Goal: Task Accomplishment & Management: Use online tool/utility

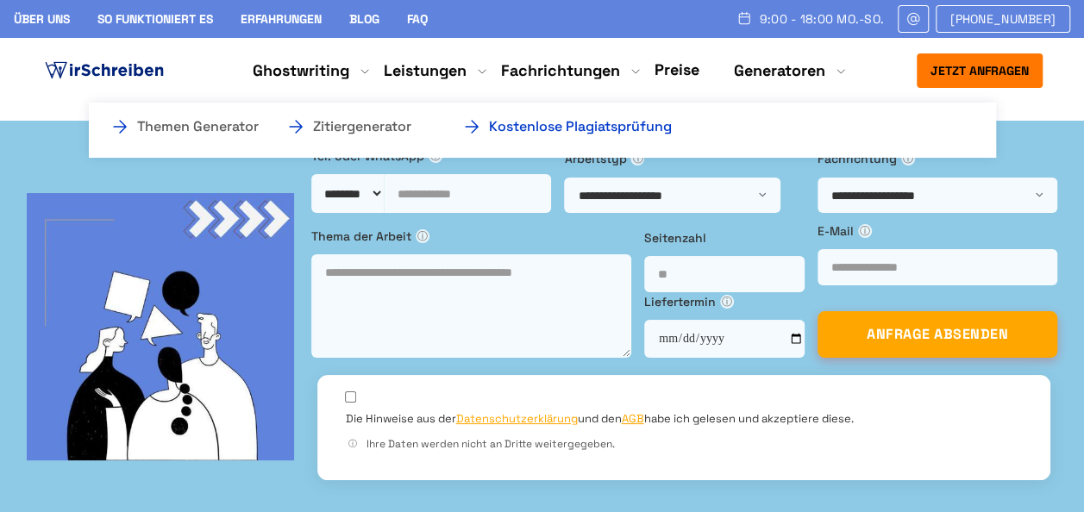
click at [605, 129] on link "Kostenlose Plagiatsprüfung" at bounding box center [547, 126] width 173 height 21
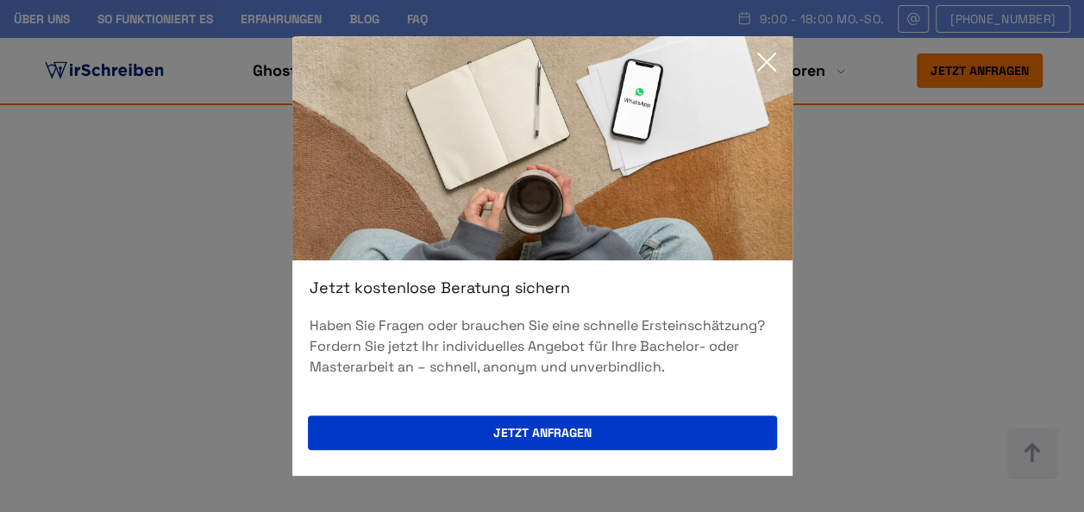
scroll to position [1169, 0]
click at [773, 60] on icon at bounding box center [767, 62] width 35 height 35
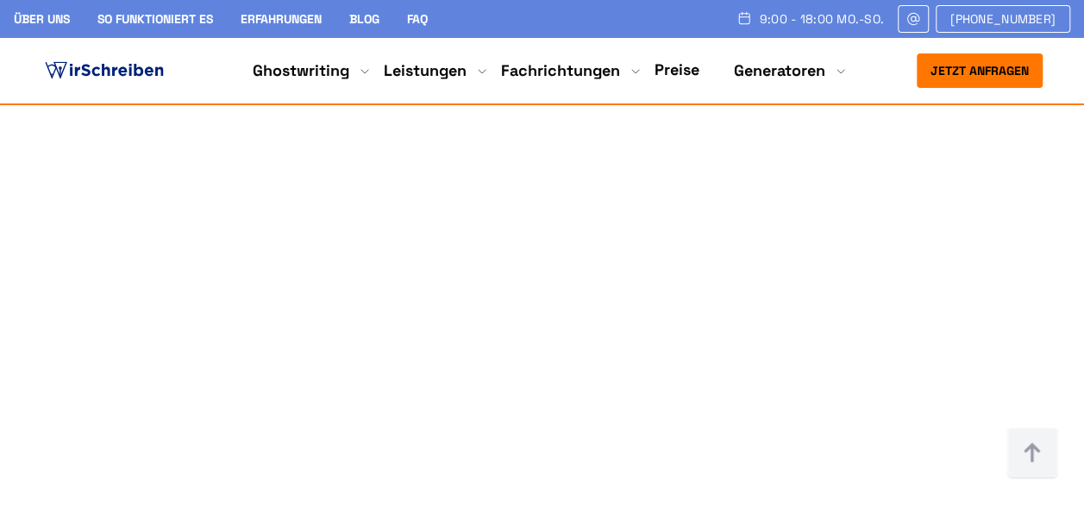
scroll to position [1132, 0]
